Goal: Navigation & Orientation: Find specific page/section

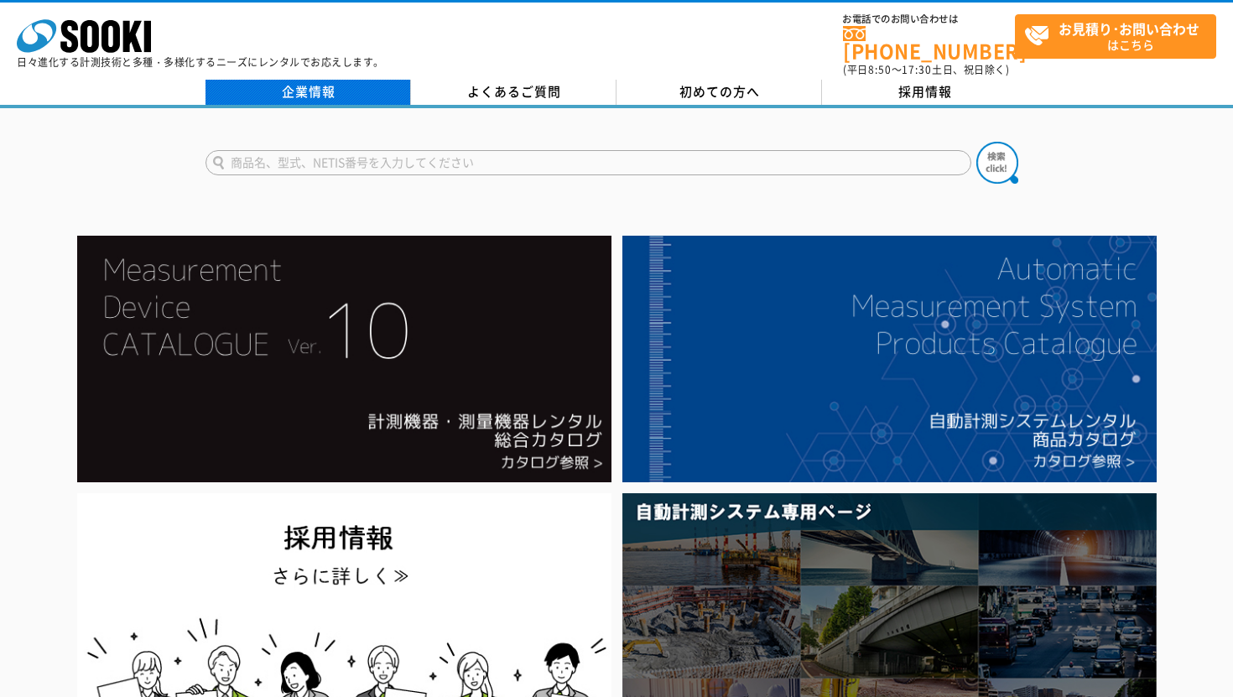
click at [363, 80] on link "企業情報" at bounding box center [309, 92] width 206 height 25
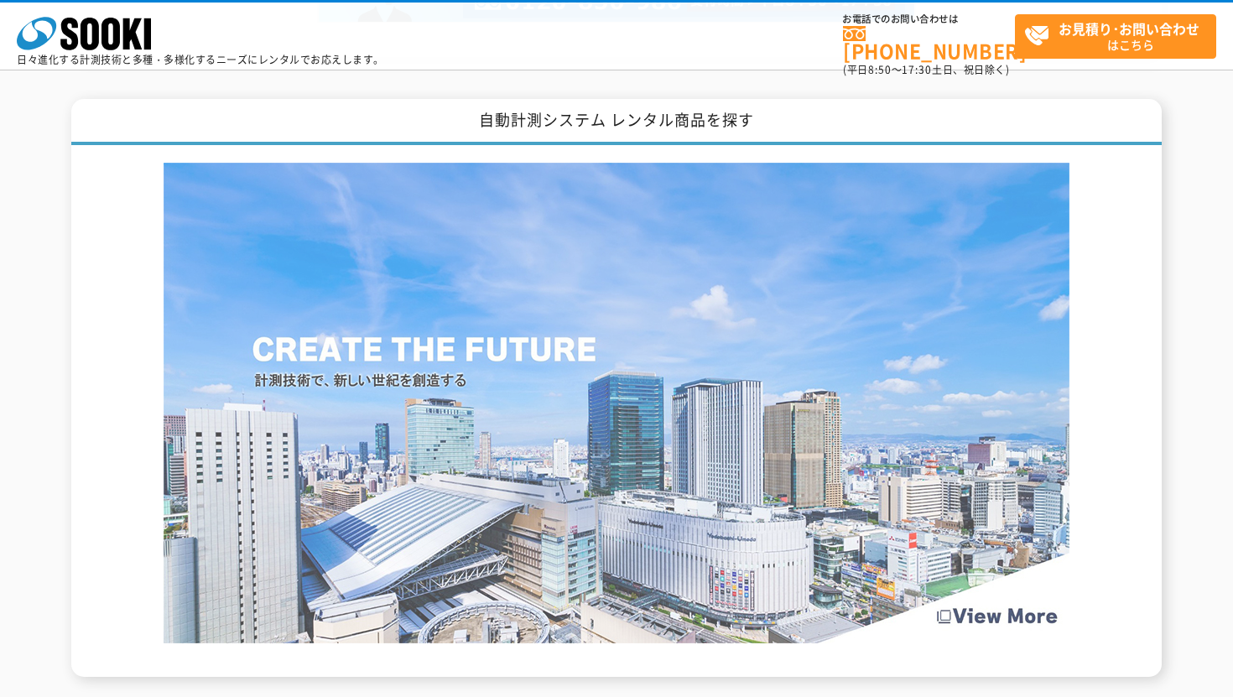
scroll to position [2173, 0]
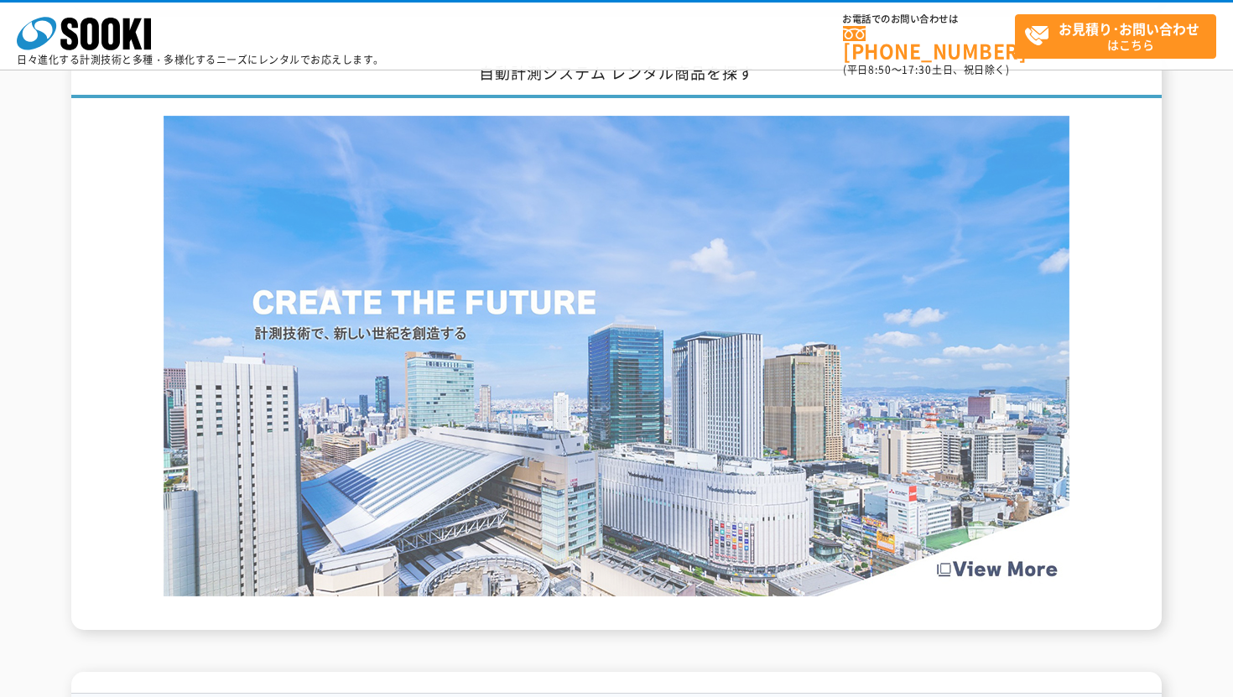
click at [427, 358] on img at bounding box center [617, 356] width 906 height 481
